Goal: Information Seeking & Learning: Learn about a topic

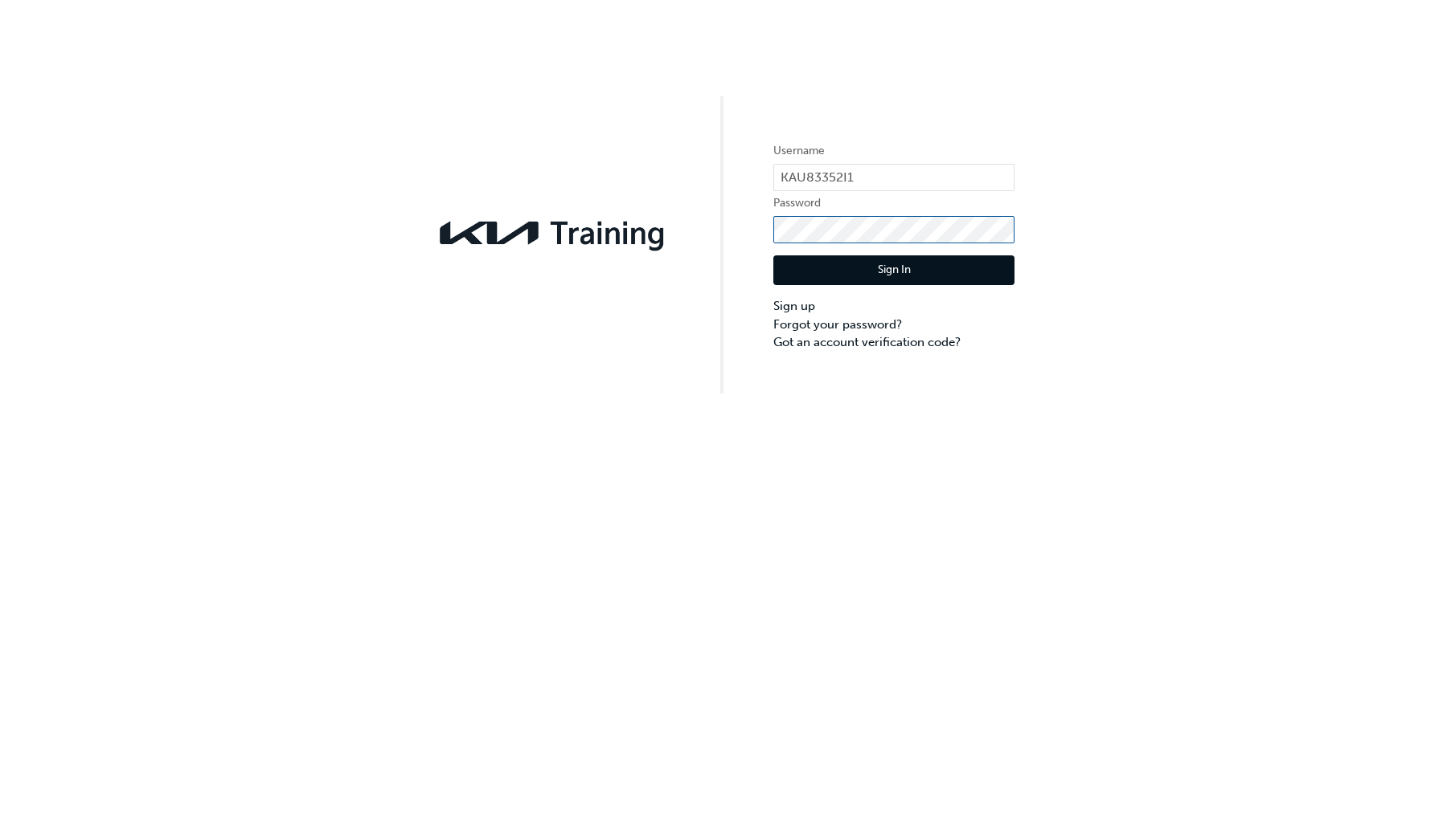
click at [894, 271] on button "Sign In" at bounding box center [894, 271] width 241 height 31
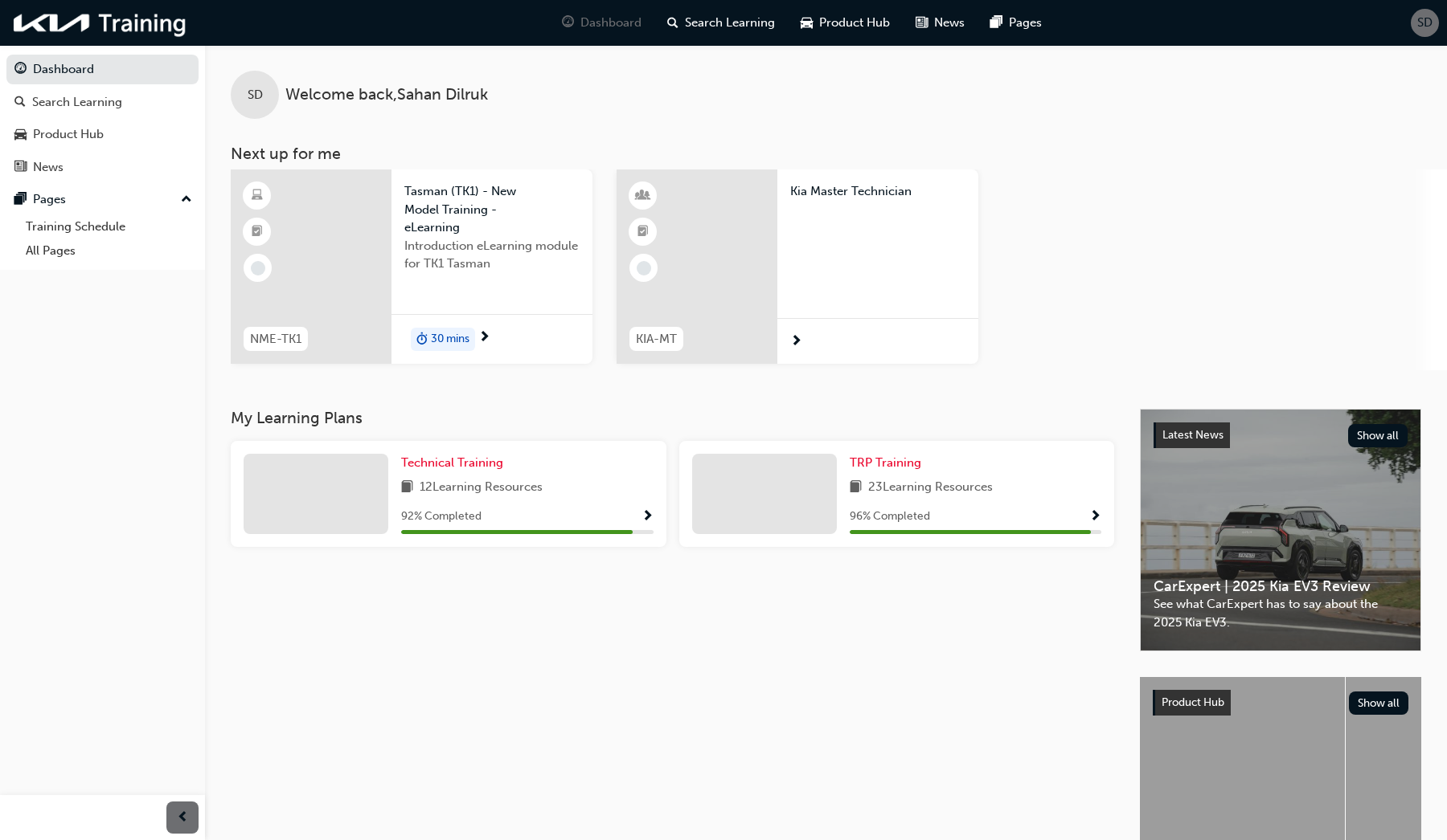
click at [831, 260] on div at bounding box center [877, 233] width 175 height 64
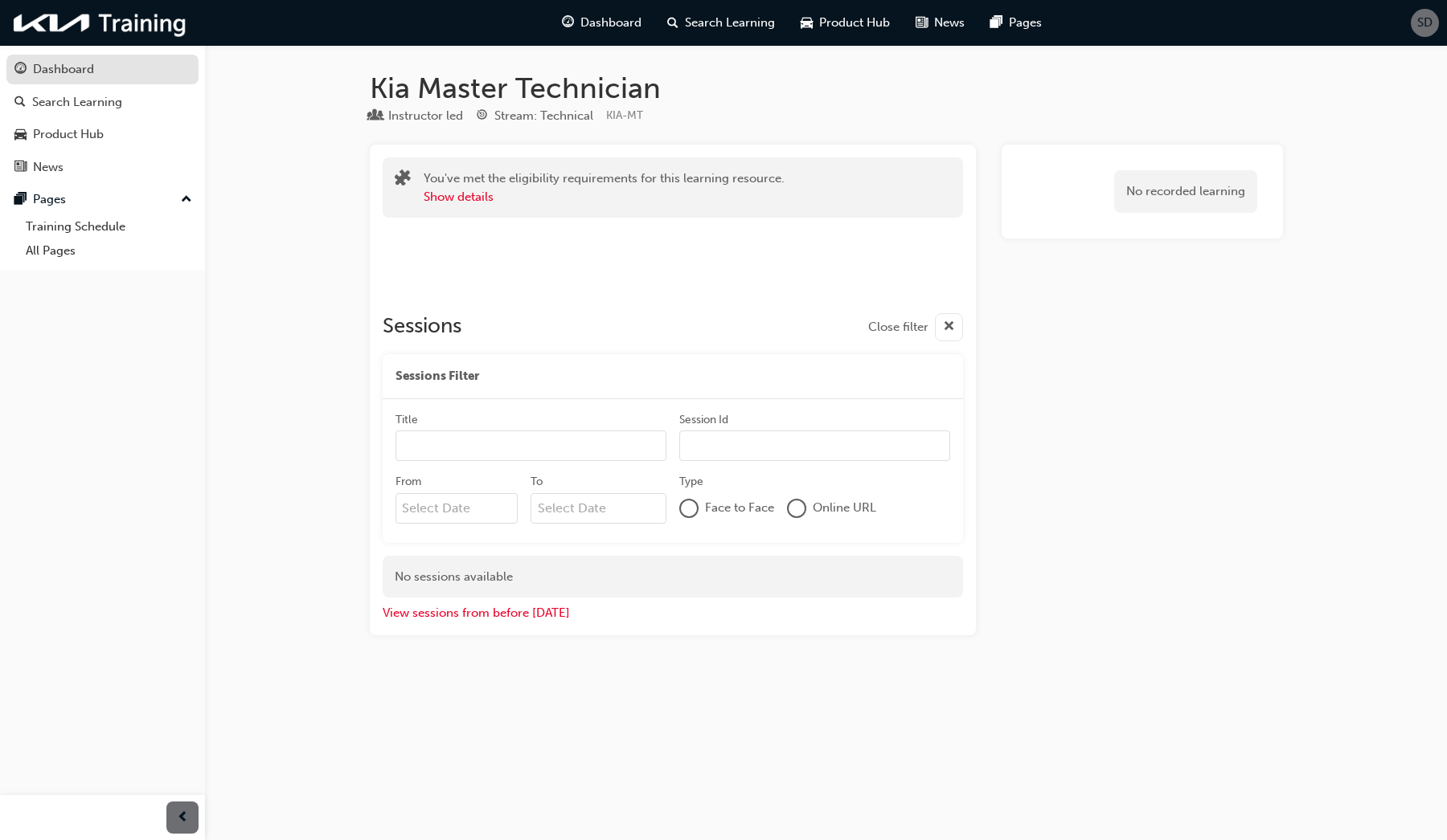
click at [92, 72] on div "Dashboard" at bounding box center [64, 69] width 61 height 19
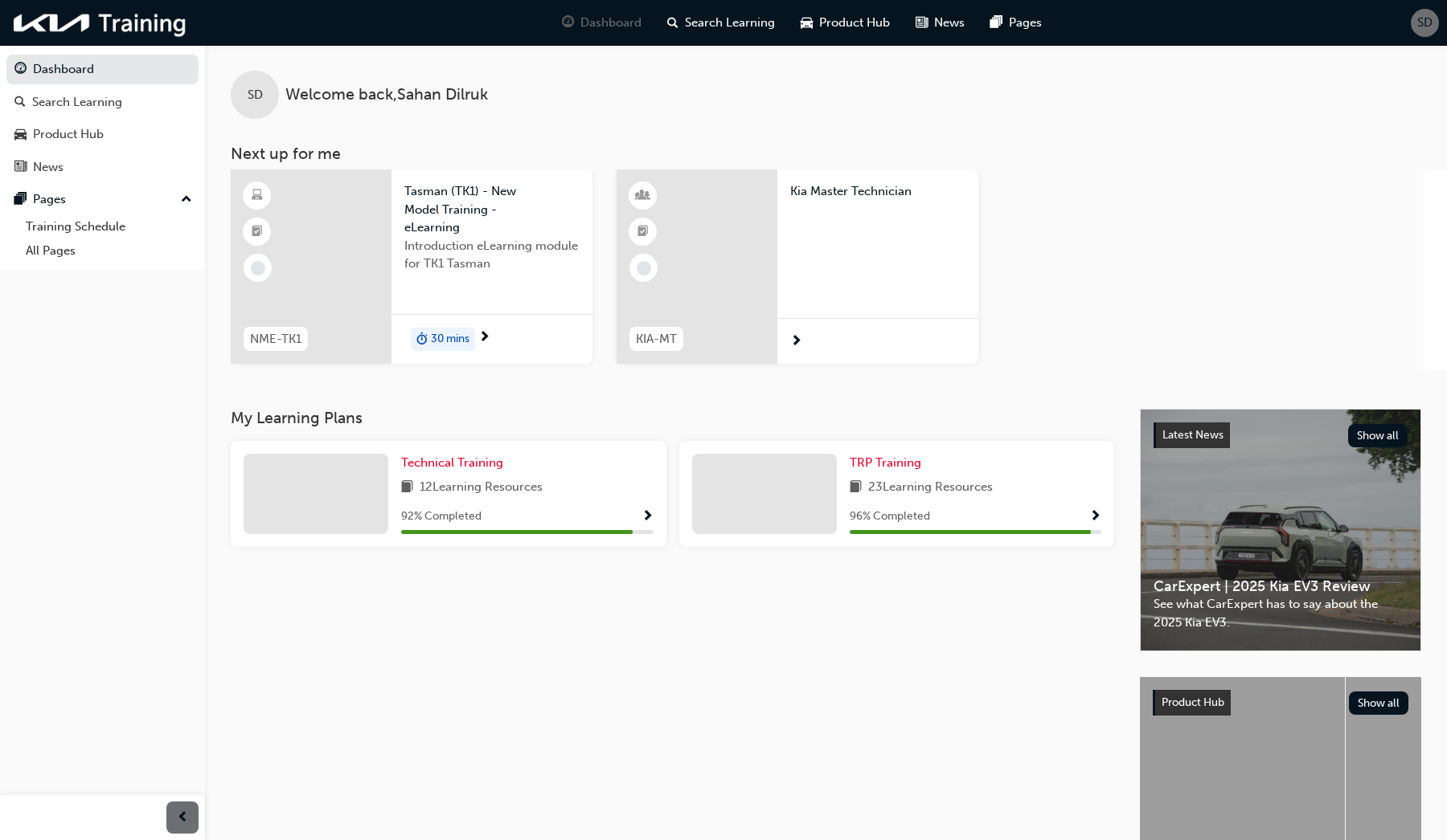
click at [1100, 510] on span "Show Progress" at bounding box center [1095, 518] width 12 height 15
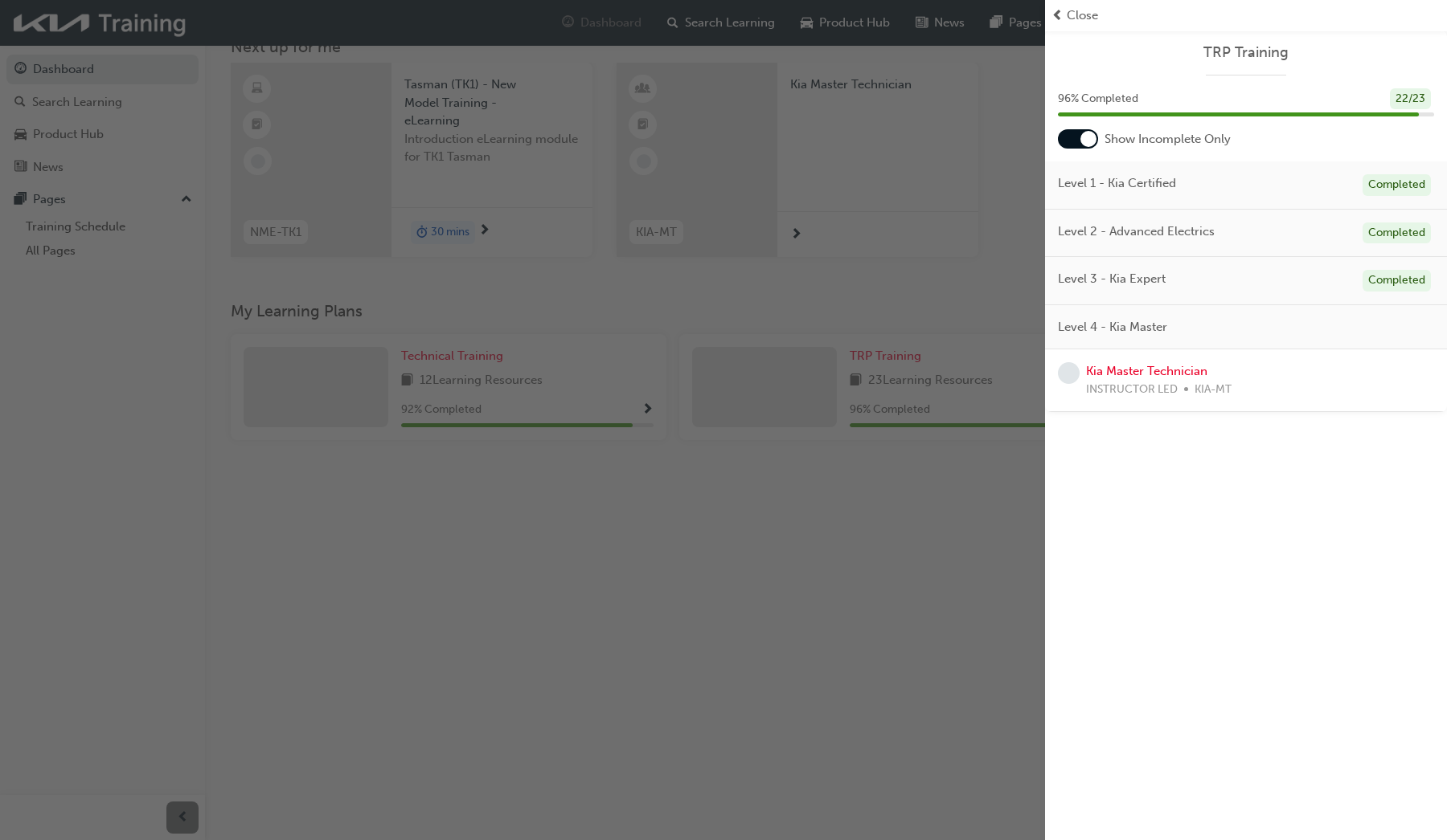
scroll to position [112, 0]
click at [375, 570] on div "button" at bounding box center [522, 420] width 1045 height 840
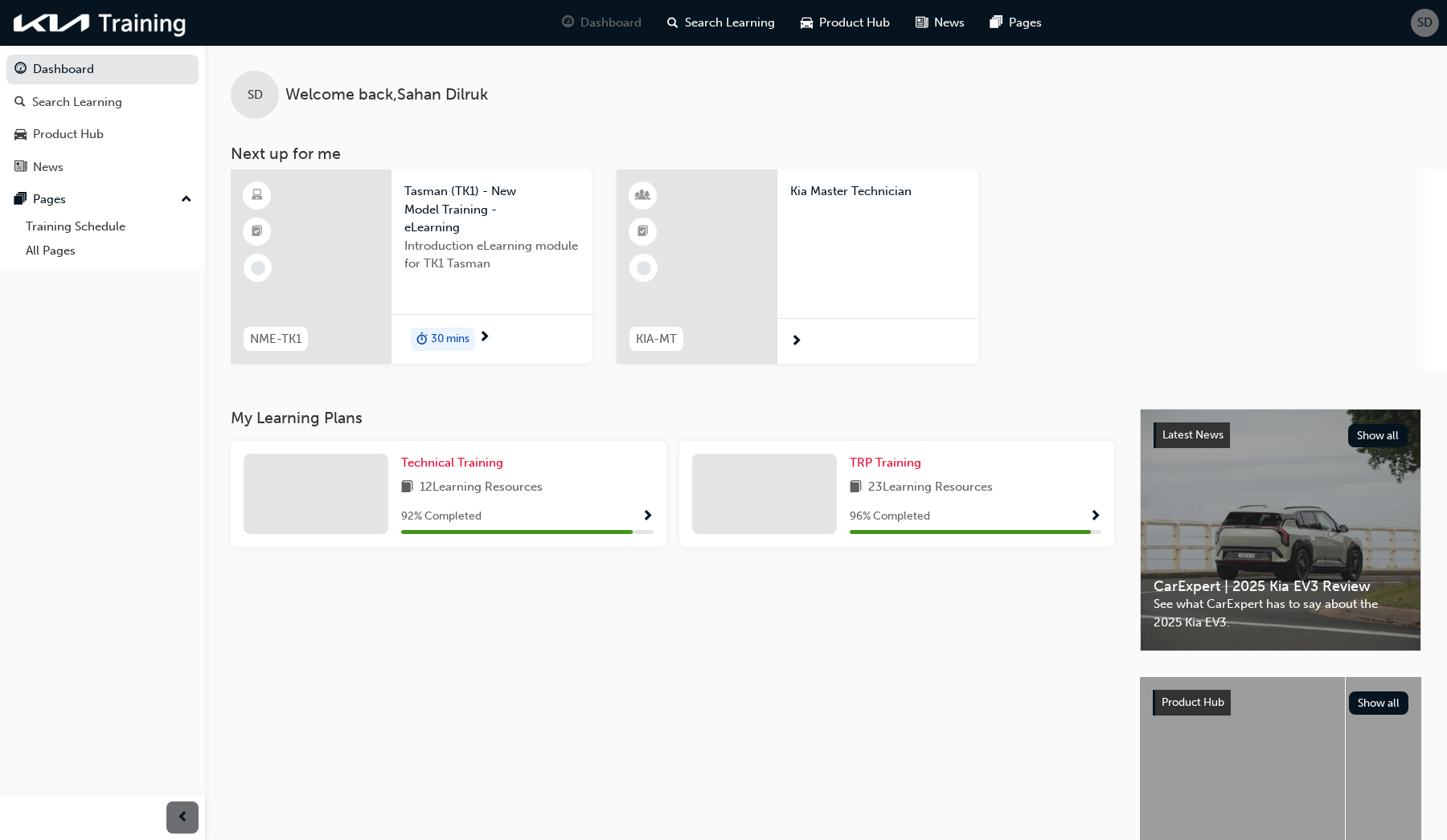
scroll to position [0, 0]
click at [1426, 27] on span "SD" at bounding box center [1424, 23] width 15 height 19
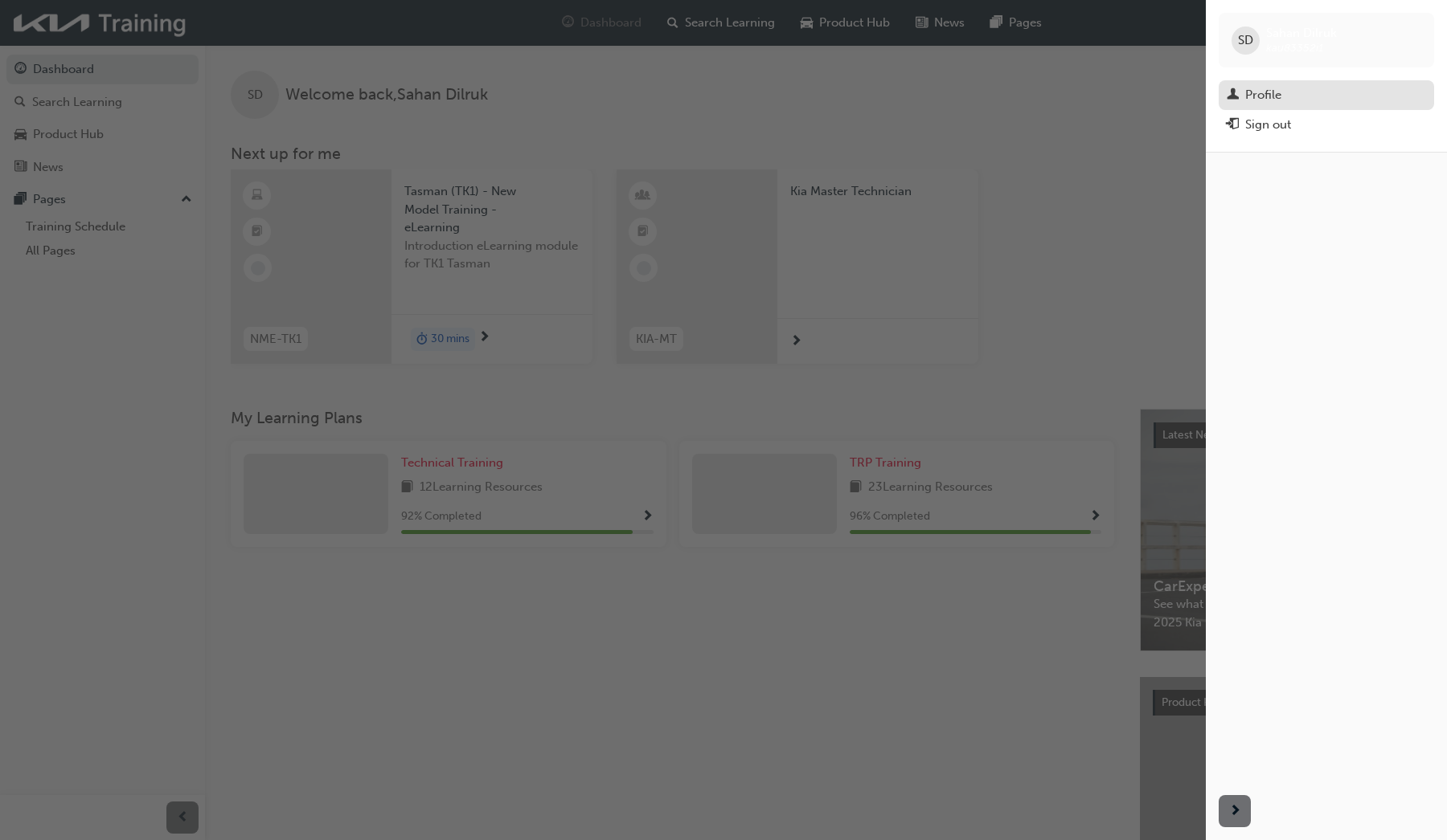
click at [1285, 94] on div "Profile" at bounding box center [1326, 95] width 199 height 20
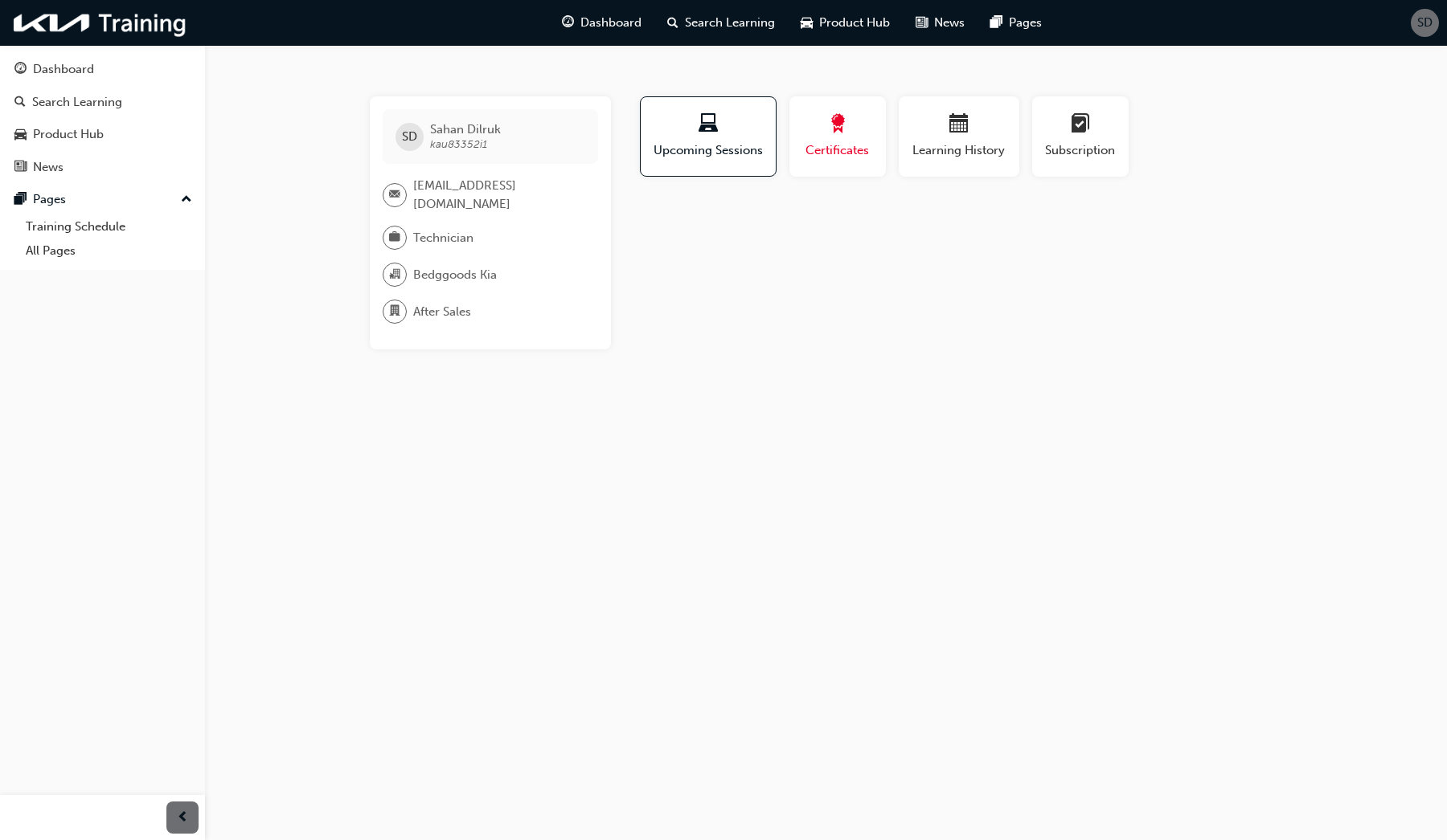
click at [842, 149] on span "Certificates" at bounding box center [837, 150] width 73 height 19
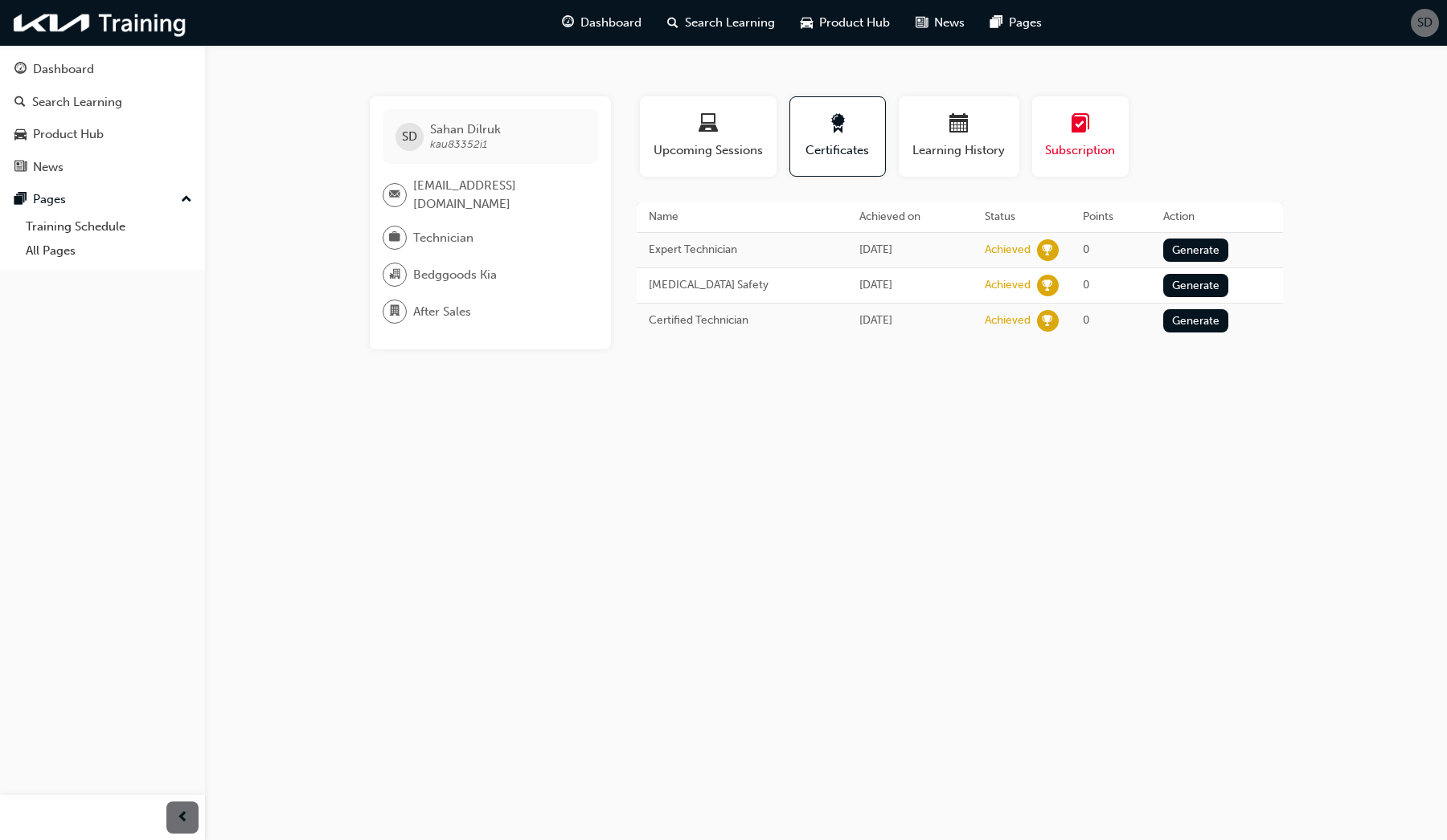
click at [1061, 135] on div "button" at bounding box center [1080, 126] width 73 height 25
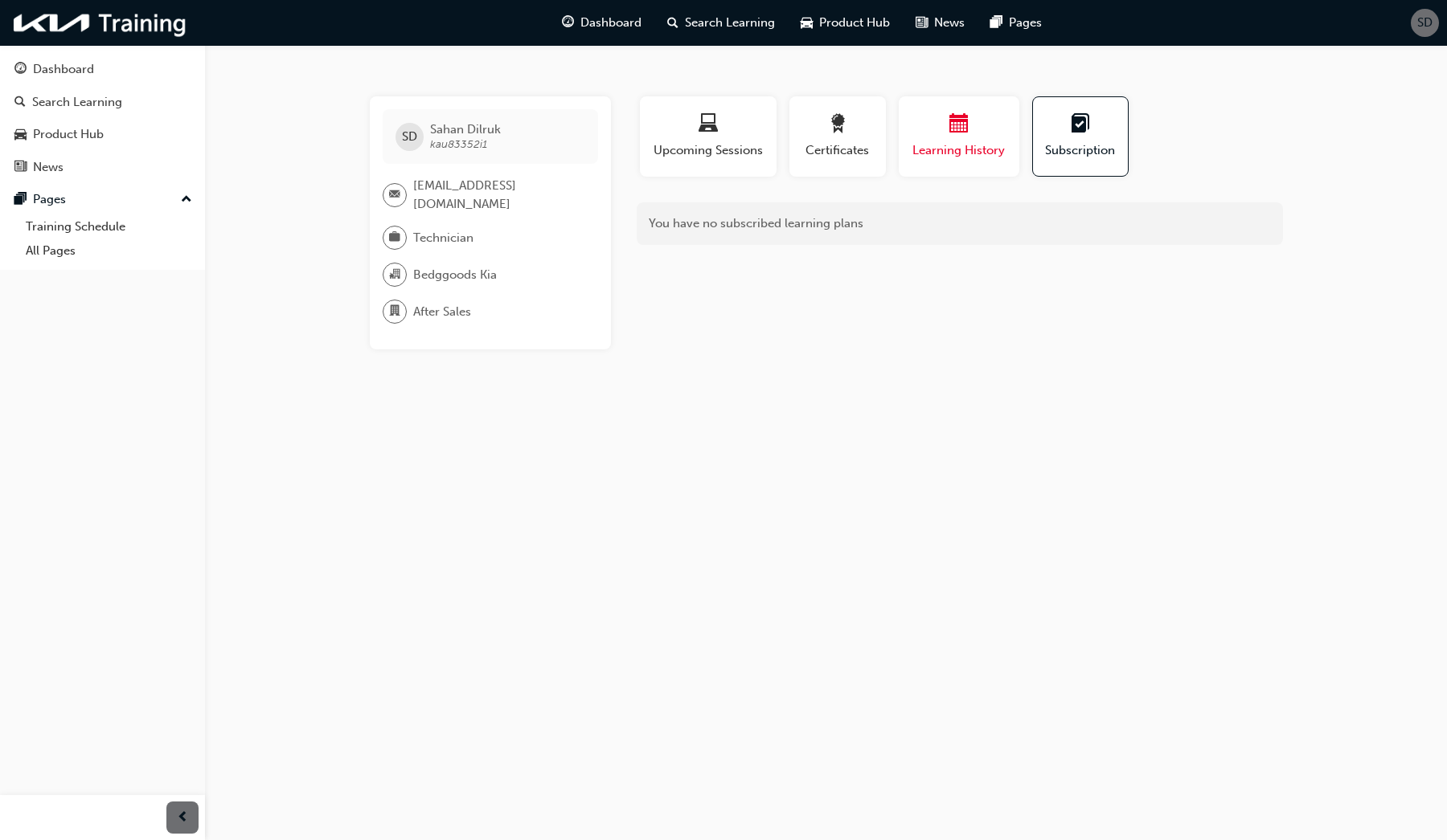
click at [964, 135] on span "calendar-icon" at bounding box center [959, 124] width 19 height 22
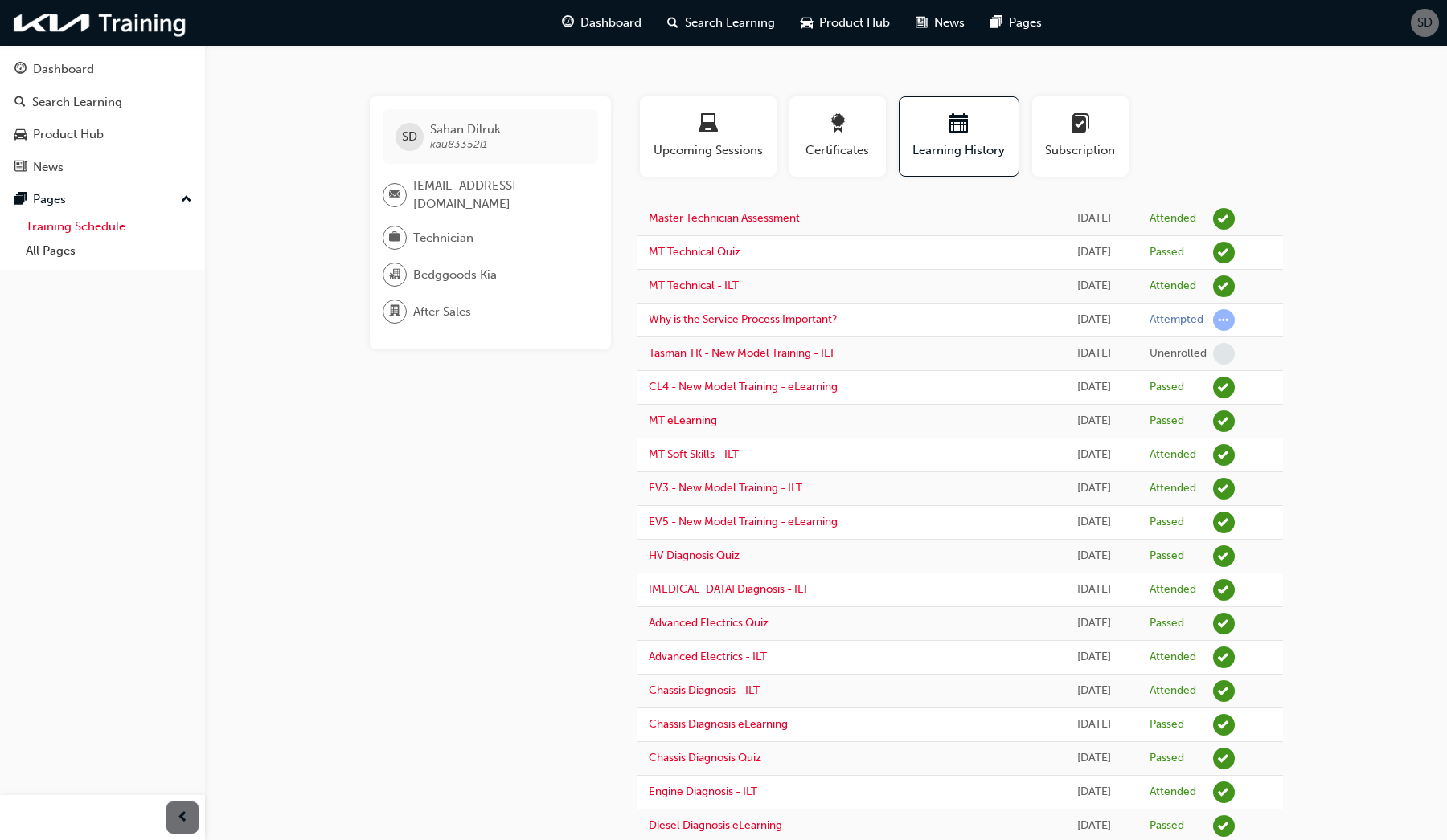
click at [86, 232] on link "Training Schedule" at bounding box center [109, 227] width 179 height 25
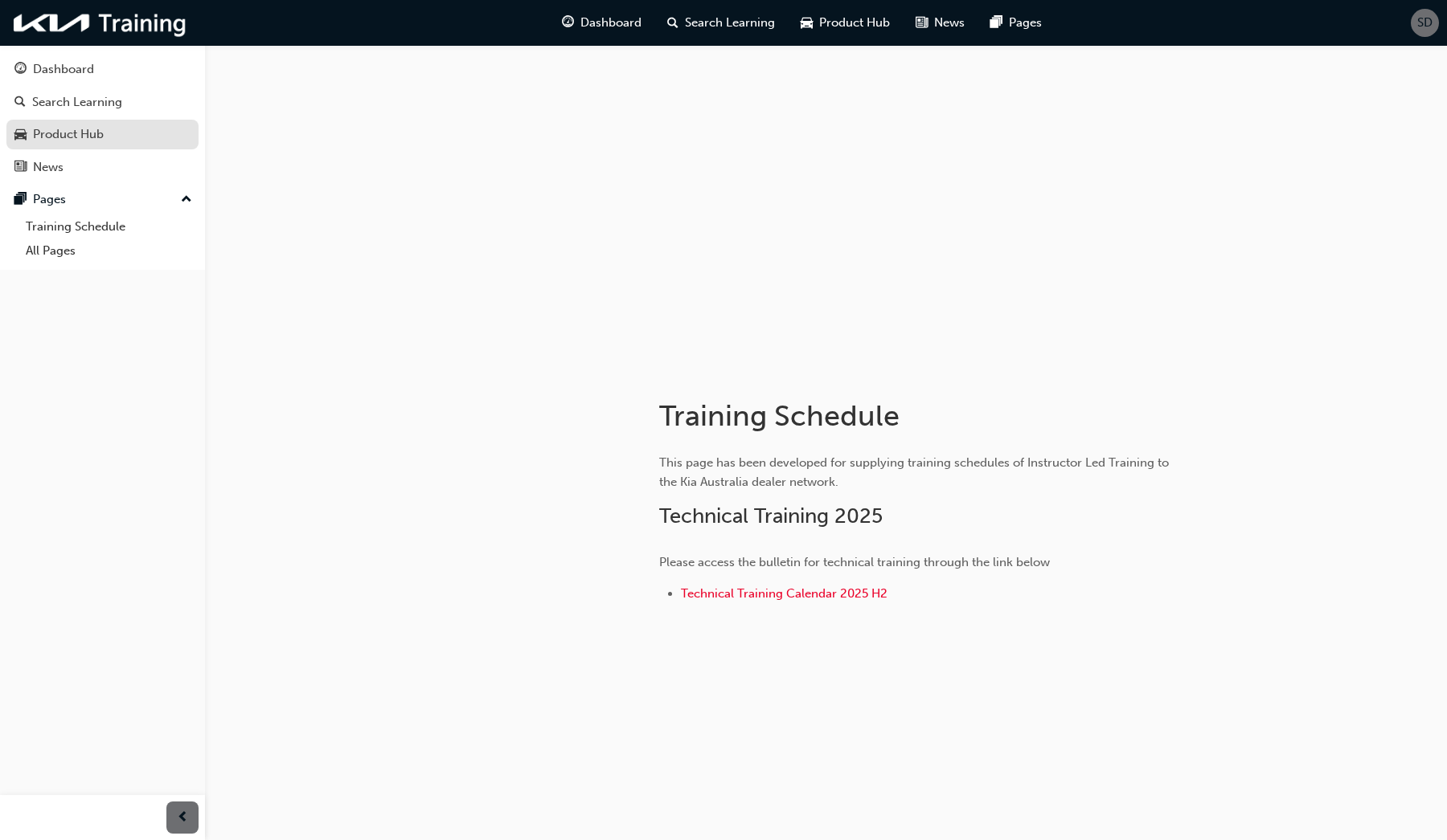
click at [69, 131] on div "Product Hub" at bounding box center [69, 134] width 71 height 19
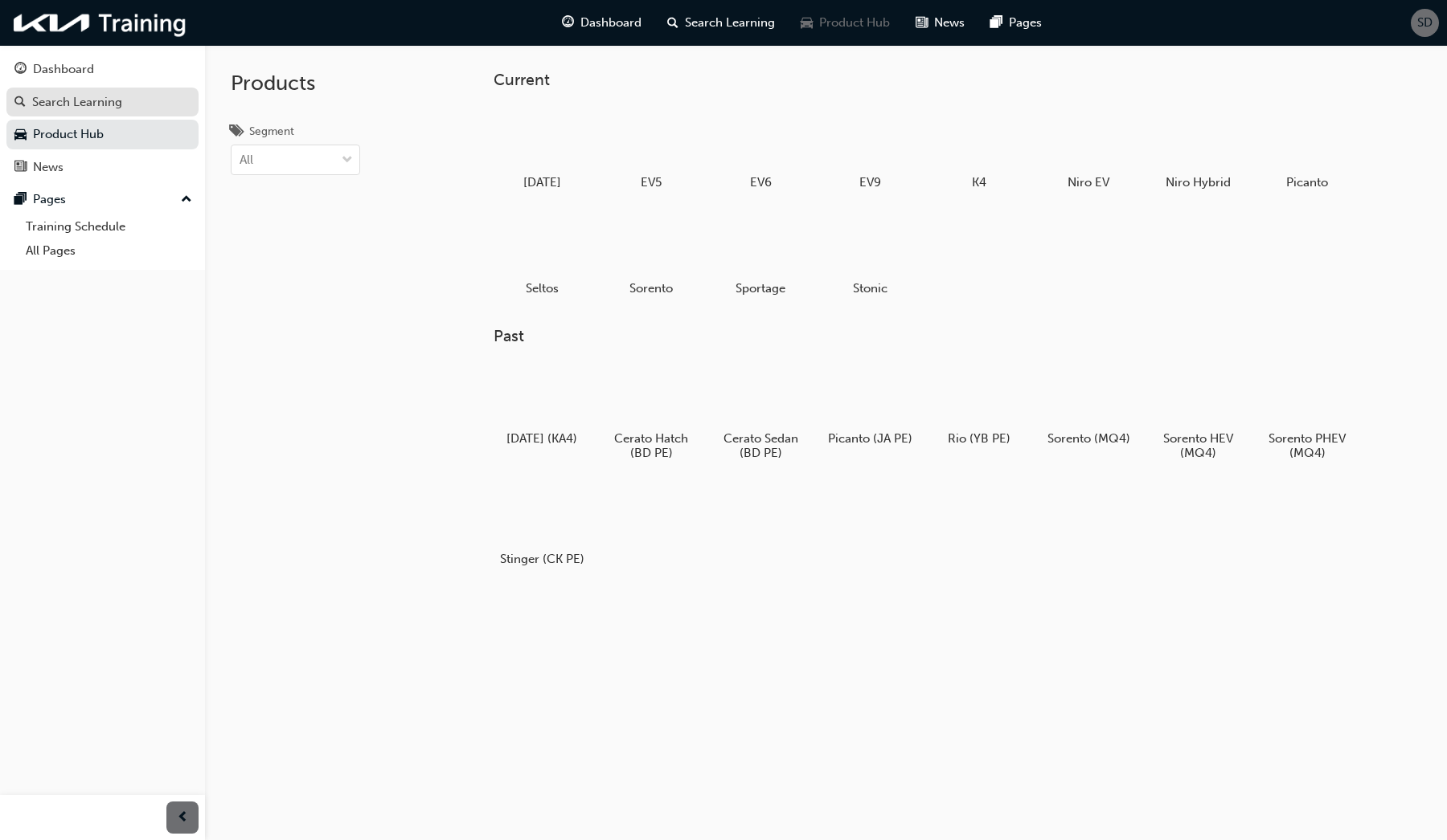
click at [75, 104] on div "Search Learning" at bounding box center [77, 102] width 90 height 19
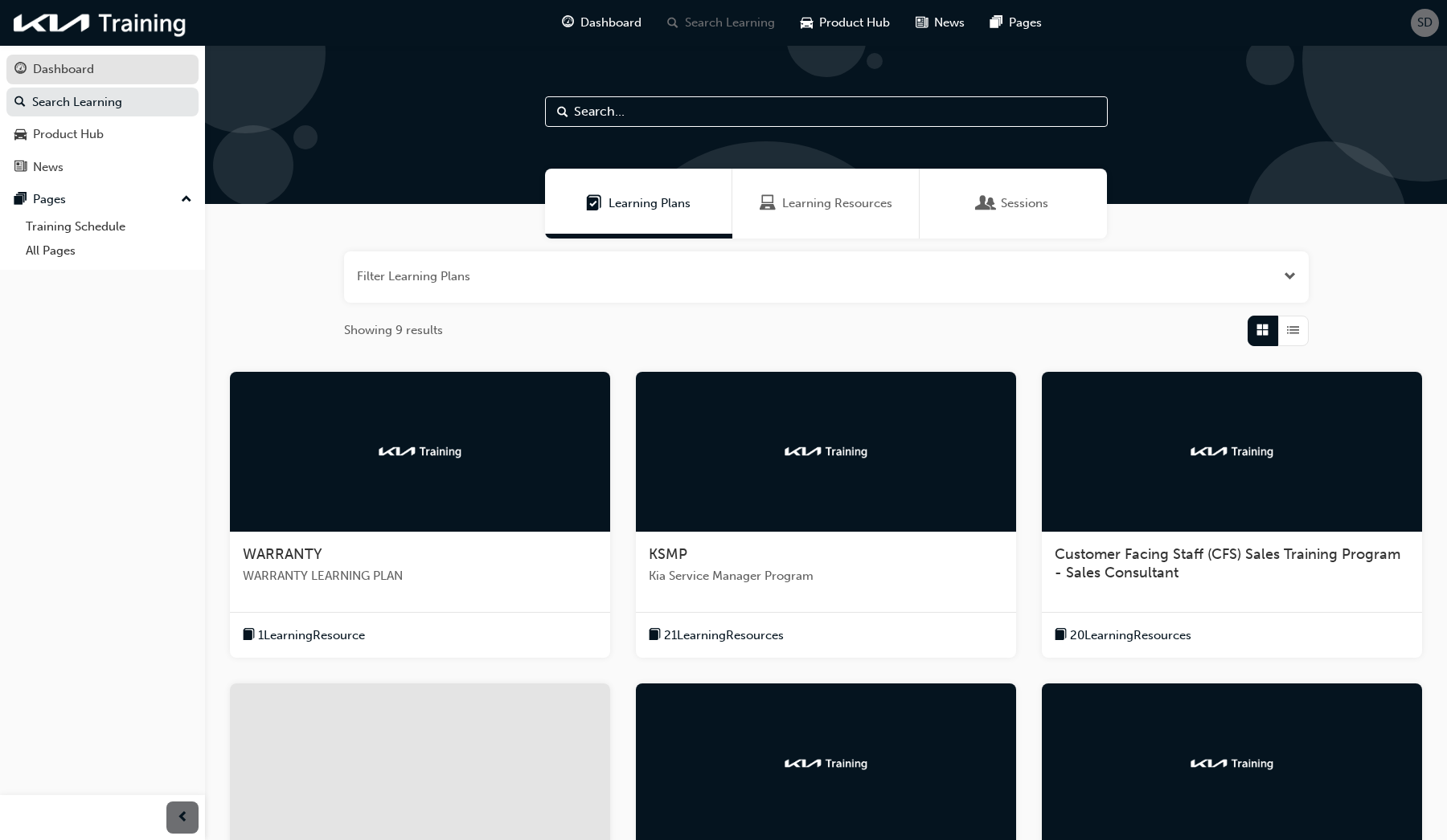
click at [70, 77] on div "Dashboard" at bounding box center [64, 69] width 61 height 19
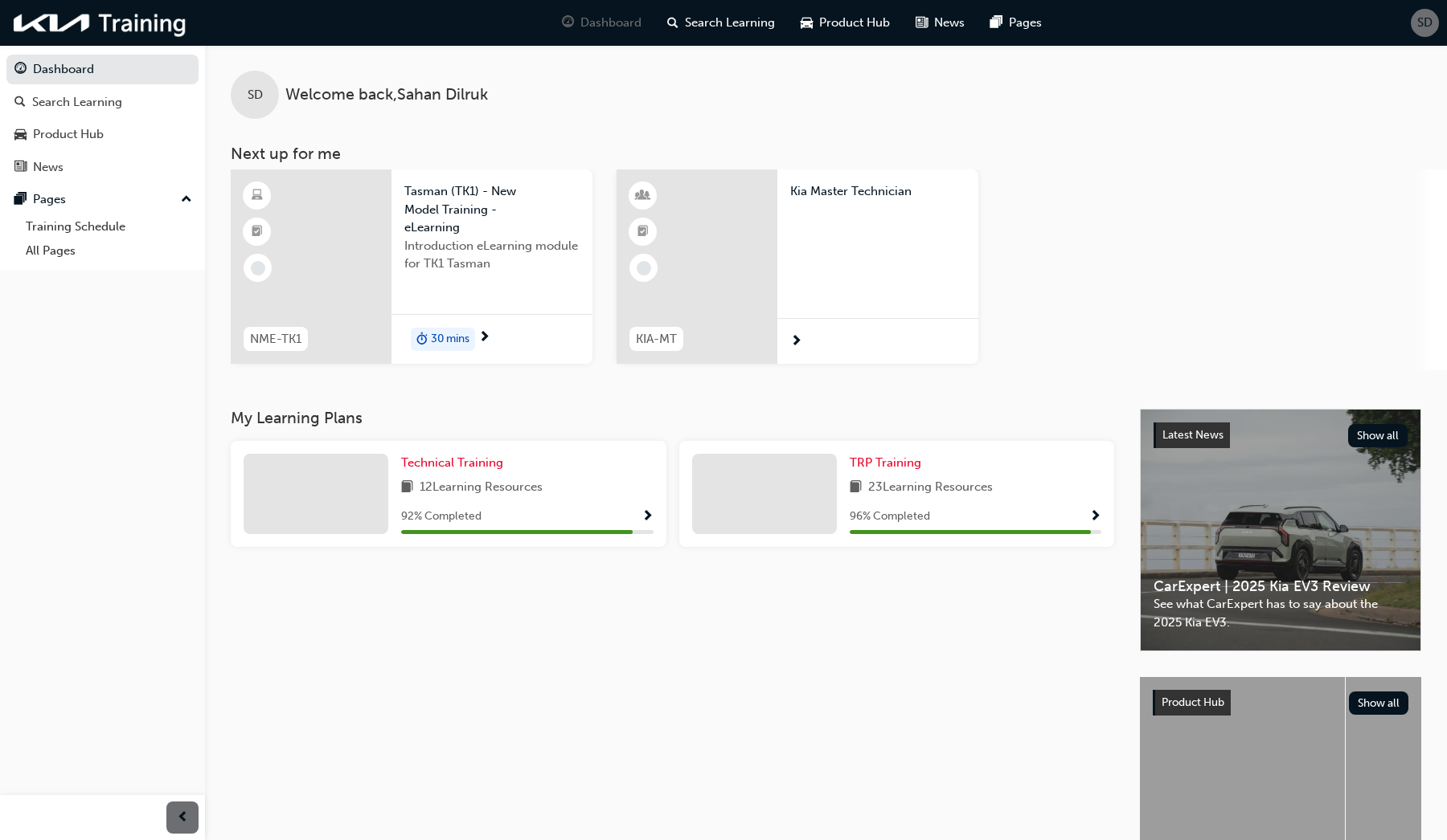
click at [1422, 17] on span "SD" at bounding box center [1424, 23] width 15 height 19
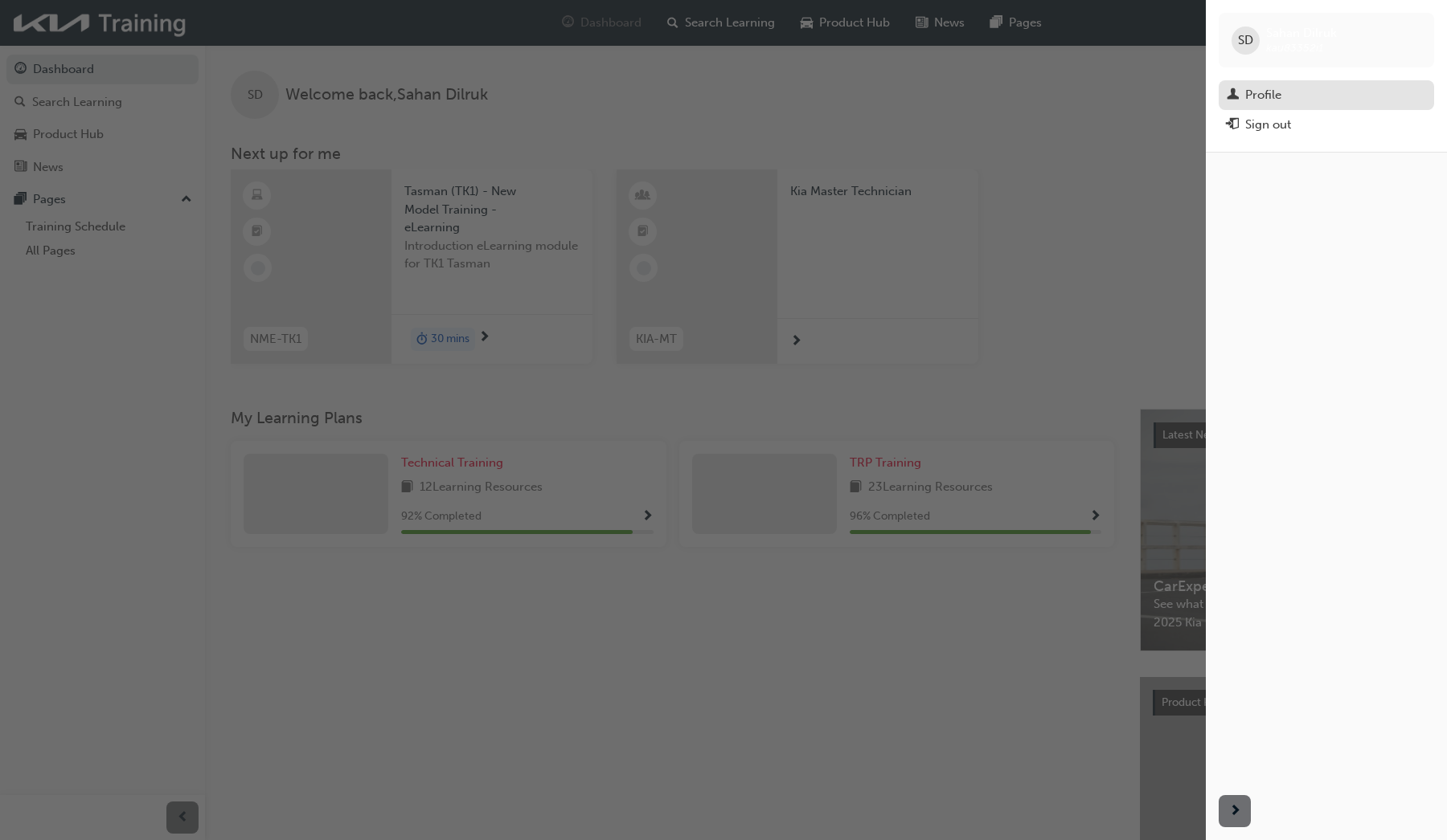
click at [1307, 98] on div "Profile" at bounding box center [1326, 95] width 199 height 20
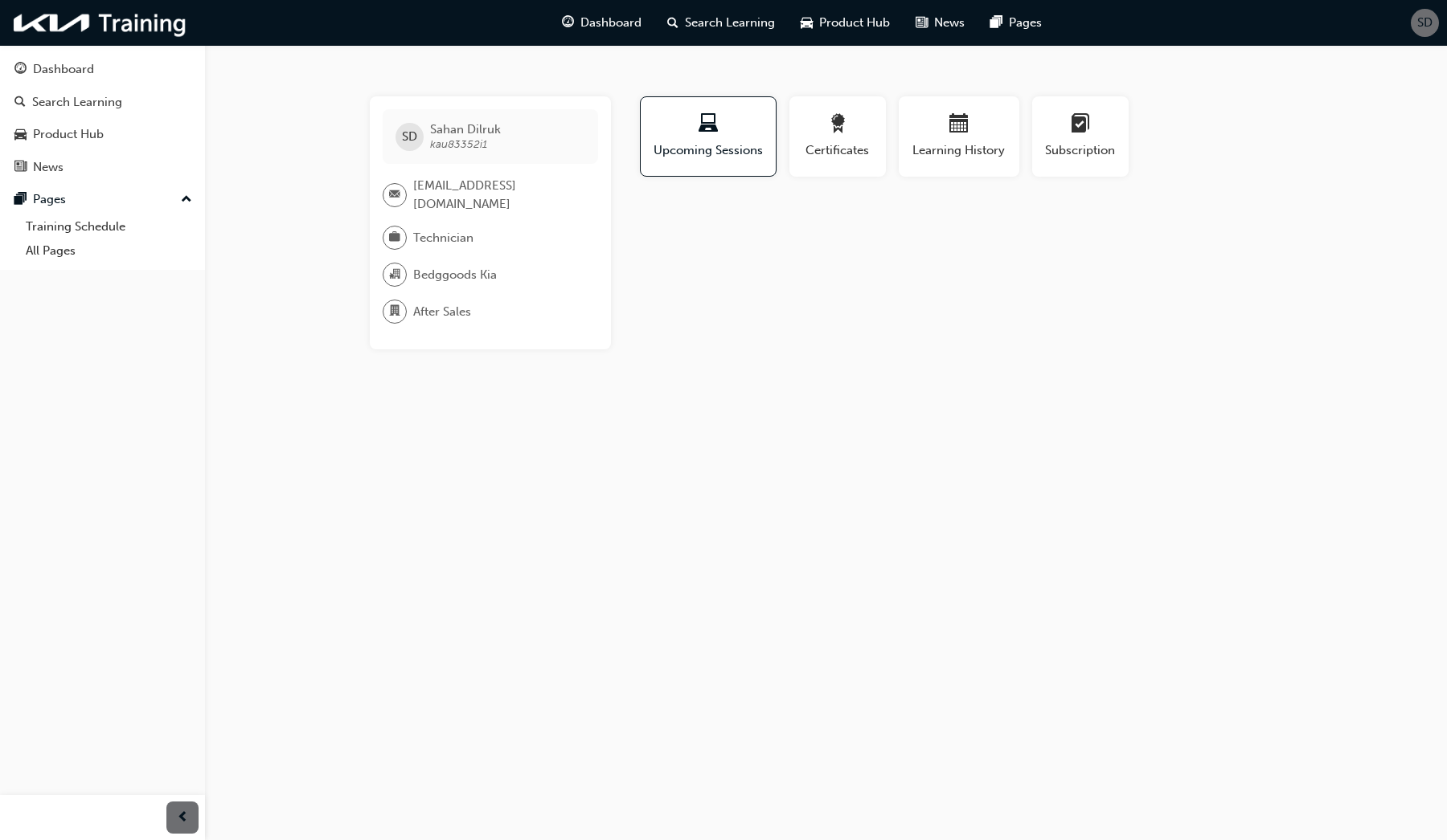
click at [489, 187] on span "[EMAIL_ADDRESS][DOMAIN_NAME]" at bounding box center [498, 194] width 172 height 36
click at [511, 435] on div "SD Sahan Dilruk kau83352i1 [EMAIL_ADDRESS][DOMAIN_NAME] Technician Bedggoods Ki…" at bounding box center [724, 420] width 1447 height 840
click at [935, 154] on span "Learning History" at bounding box center [959, 150] width 97 height 19
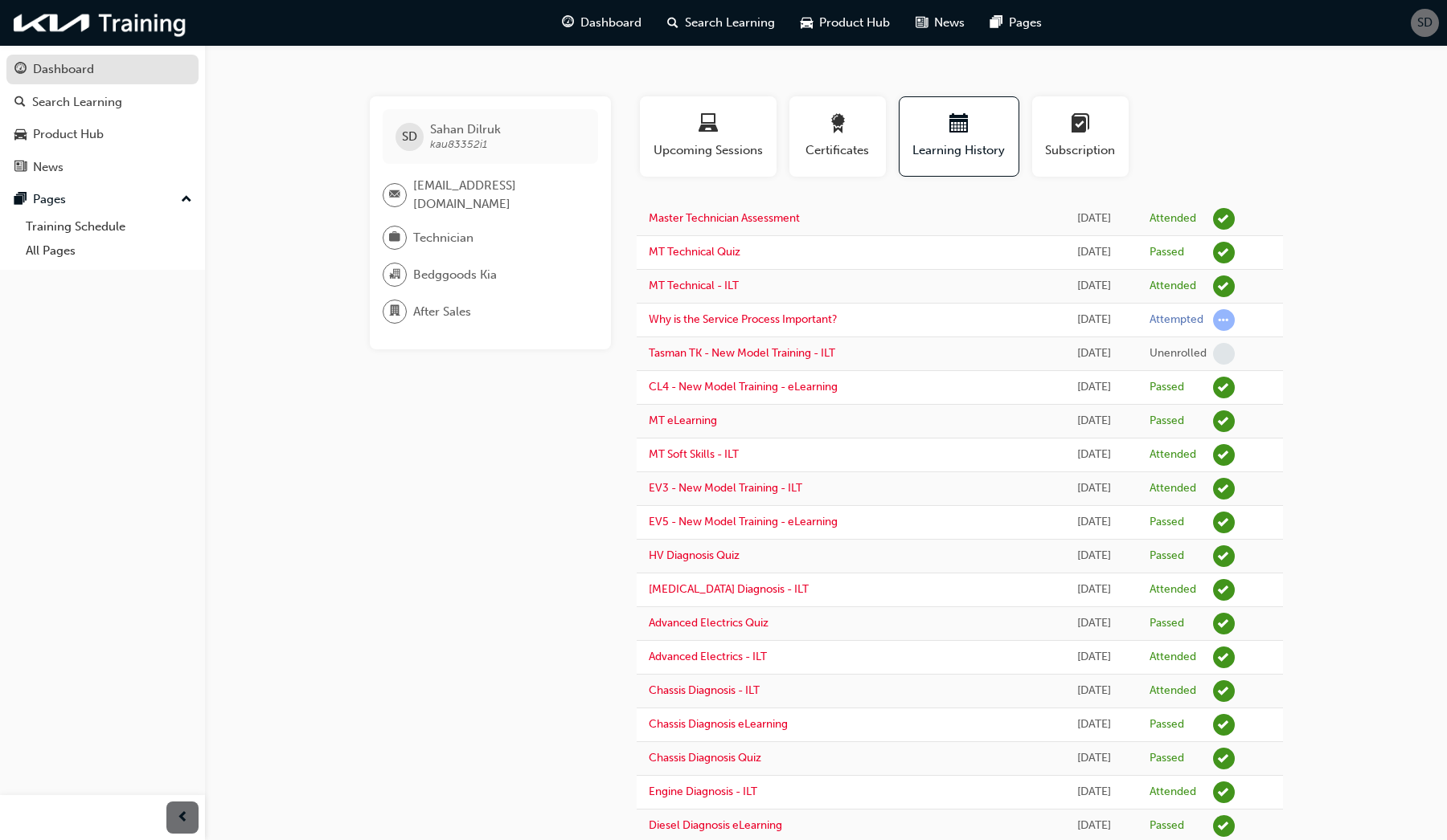
click at [40, 75] on div "Dashboard" at bounding box center [64, 69] width 61 height 19
